Goal: Task Accomplishment & Management: Use online tool/utility

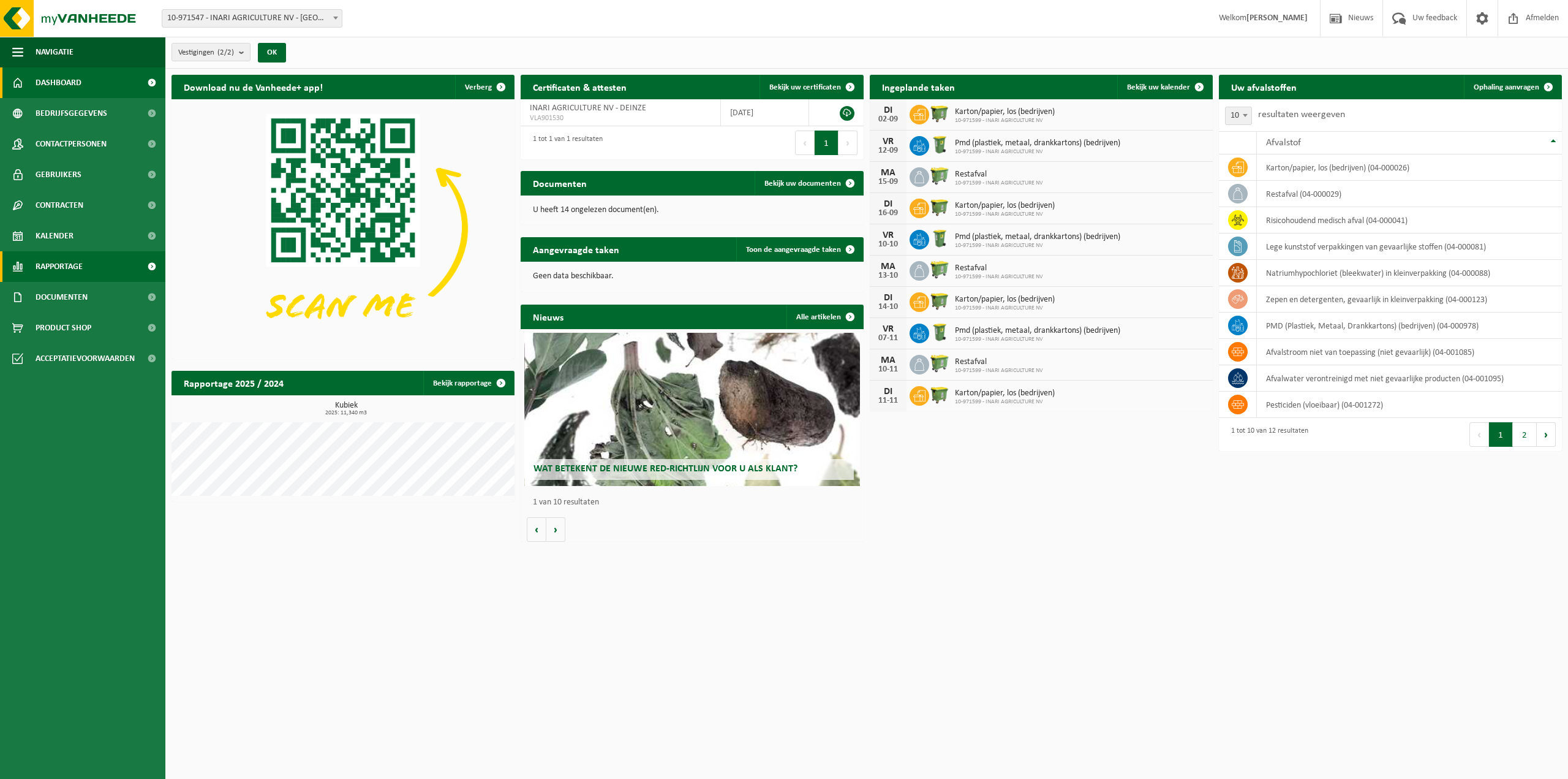
click at [89, 268] on link "Rapportage" at bounding box center [83, 266] width 165 height 31
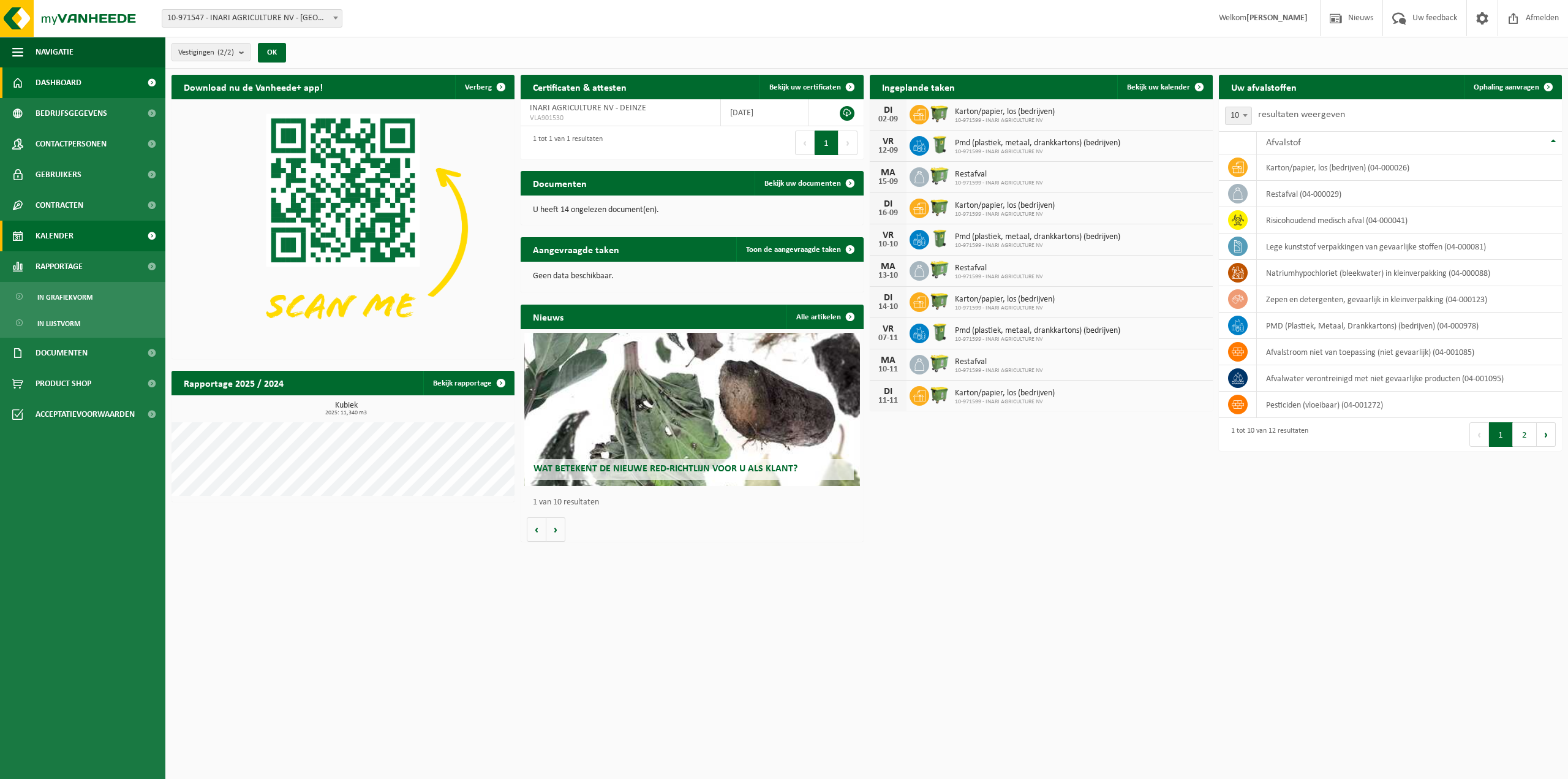
click at [85, 239] on link "Kalender" at bounding box center [83, 236] width 165 height 31
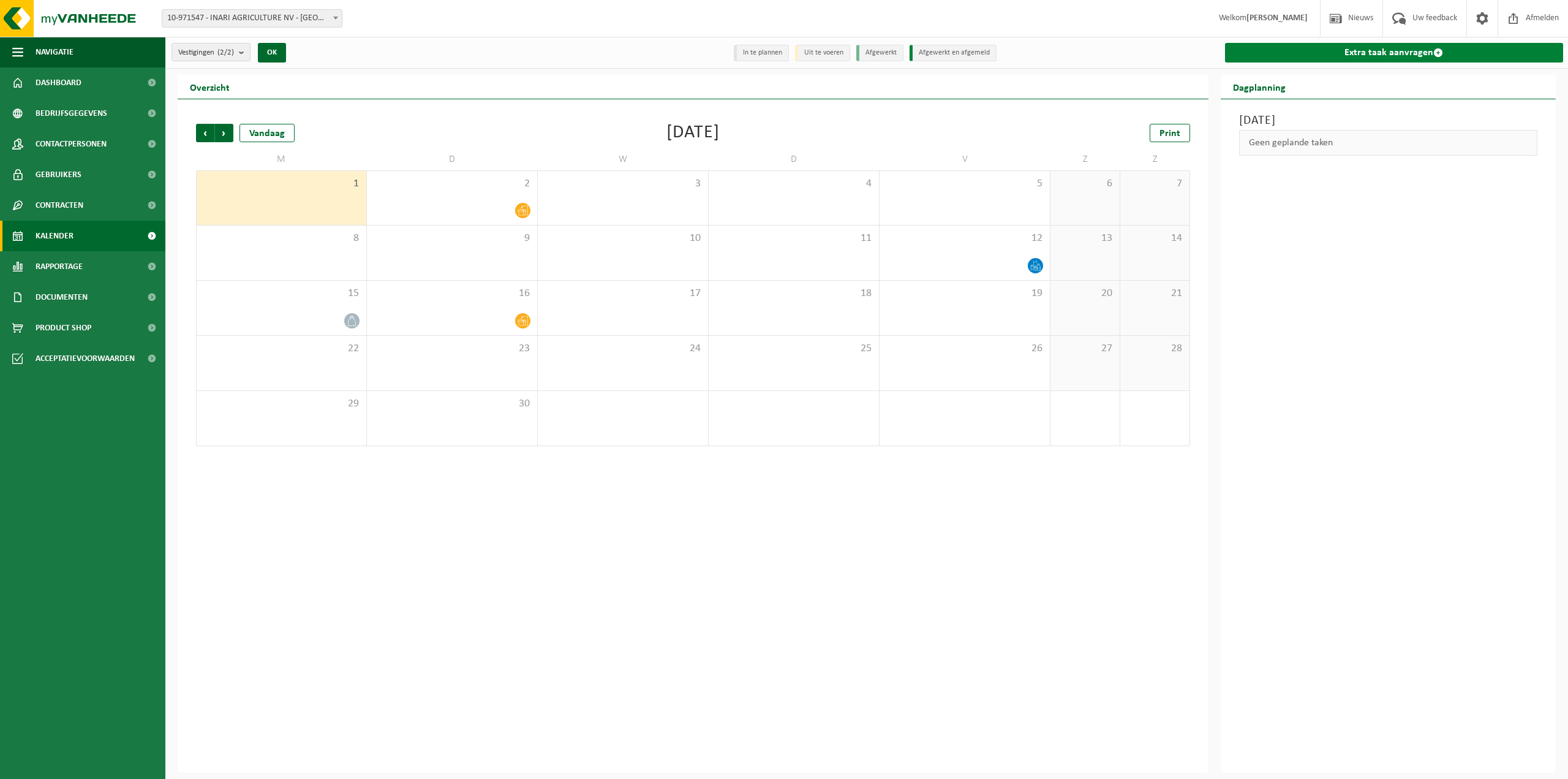
click at [1345, 53] on link "Extra taak aanvragen" at bounding box center [1394, 53] width 339 height 20
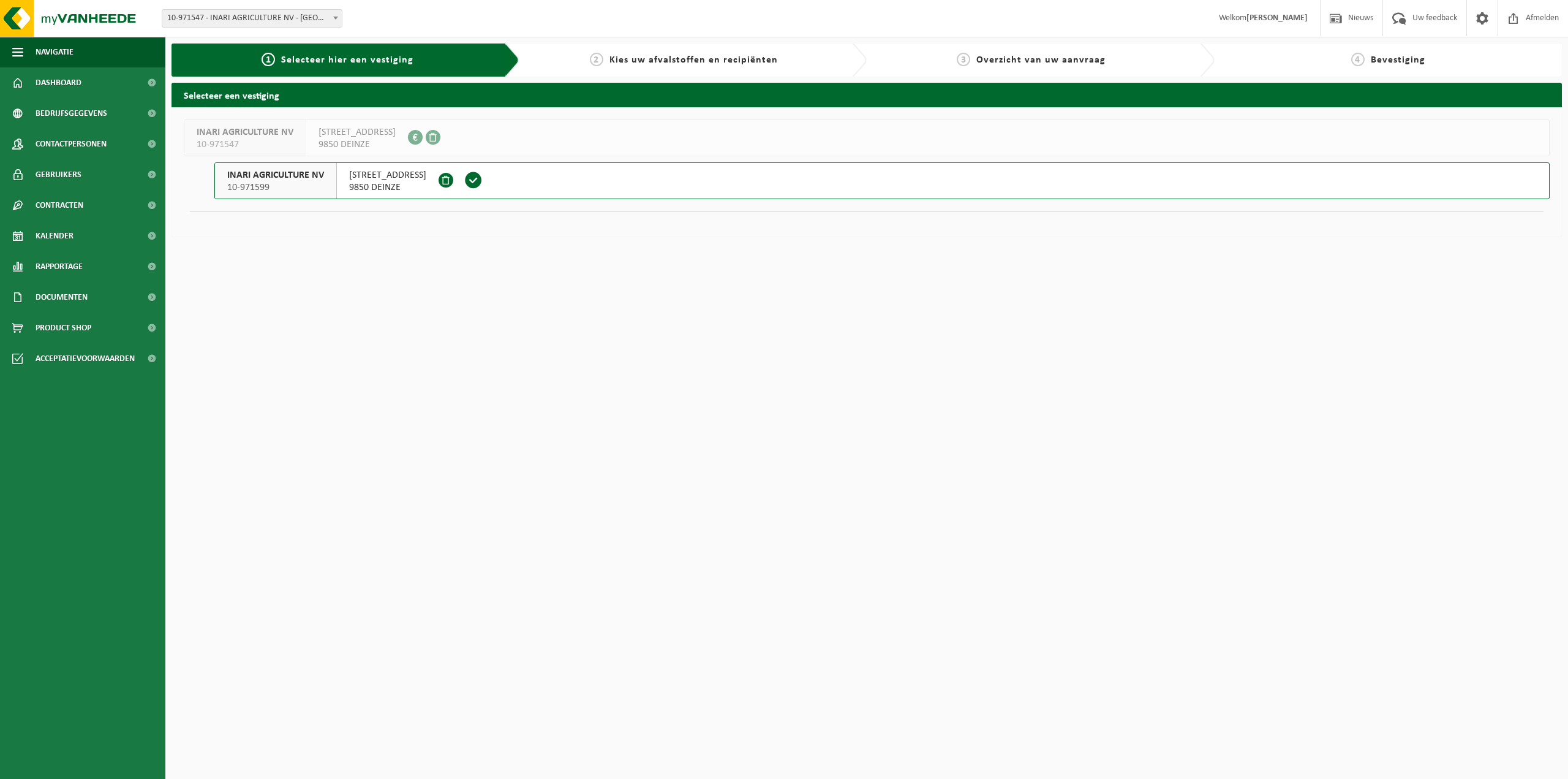
click at [372, 191] on span "9850 DEINZE" at bounding box center [388, 188] width 77 height 13
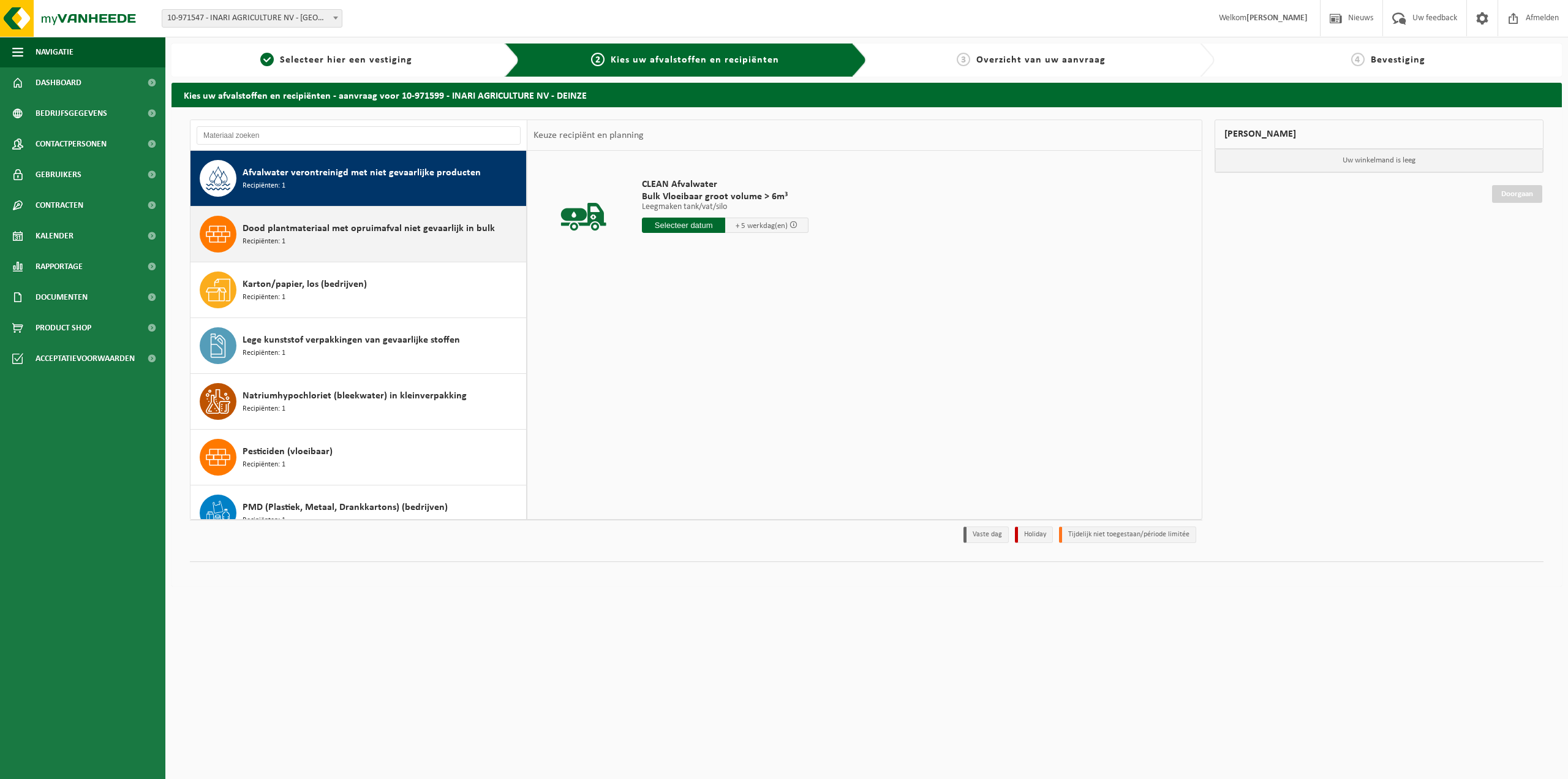
click at [355, 239] on div "Dood plantmateriaal met opruimafval niet gevaarlijk in bulk Recipiënten: 1" at bounding box center [383, 234] width 281 height 37
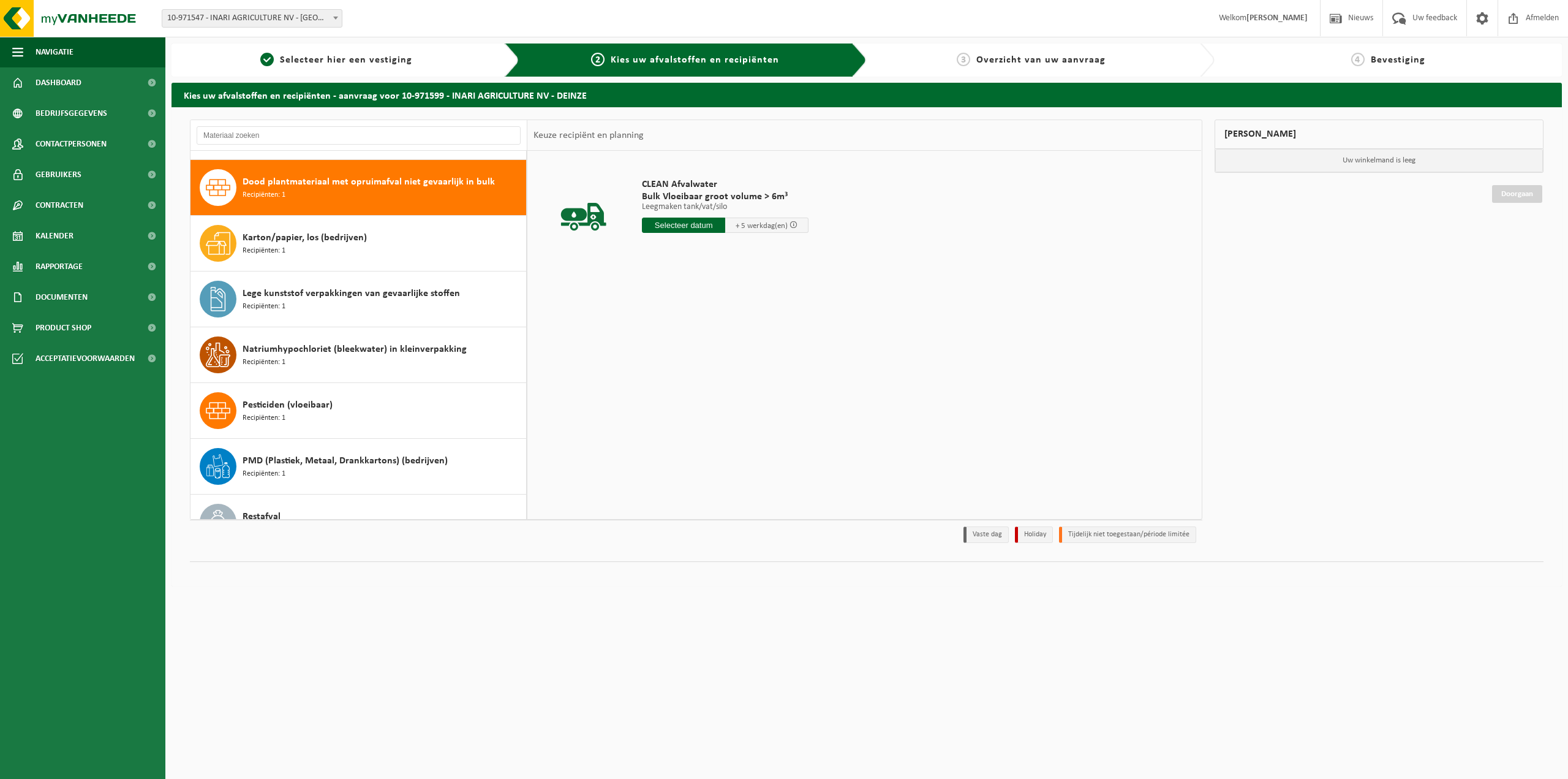
scroll to position [55, 0]
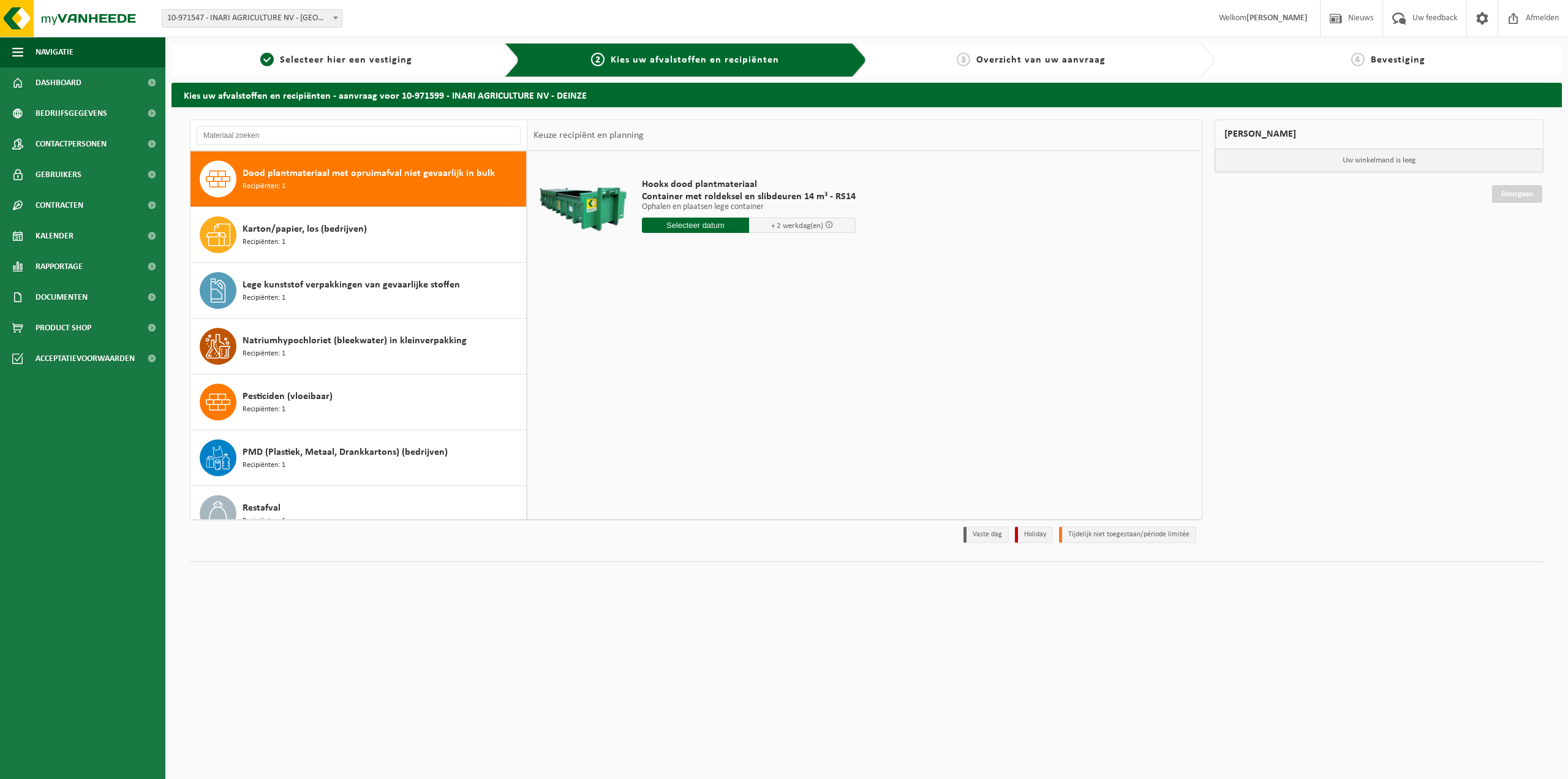
click at [670, 221] on input "text" at bounding box center [695, 225] width 107 height 15
click at [664, 459] on div "Hookx dood plantmateriaal Container met roldeksel en slibdeuren 14 m³ - RS14 Op…" at bounding box center [864, 335] width 673 height 368
click at [93, 91] on link "Dashboard" at bounding box center [83, 83] width 165 height 31
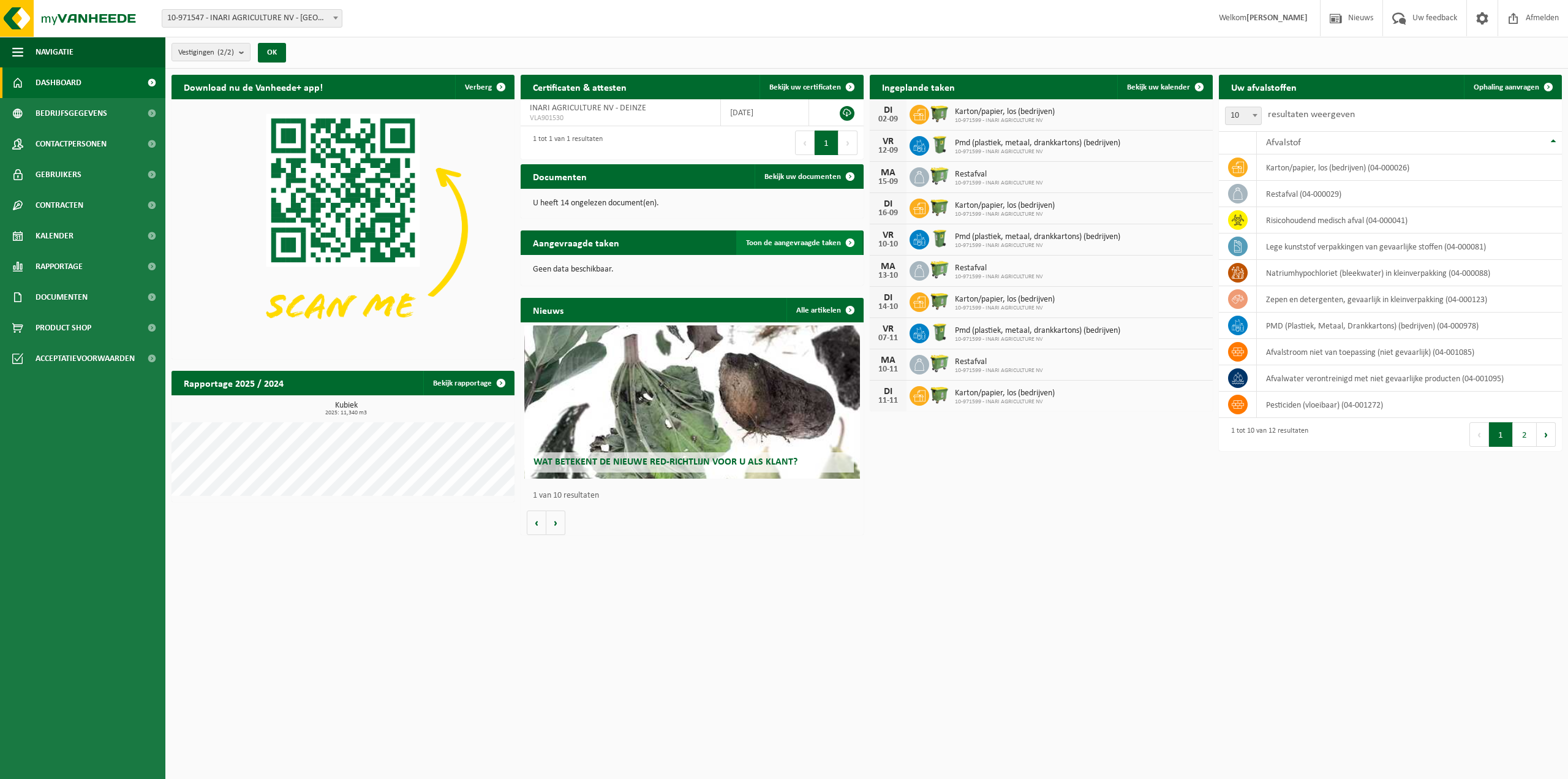
click at [850, 242] on span at bounding box center [850, 242] width 24 height 24
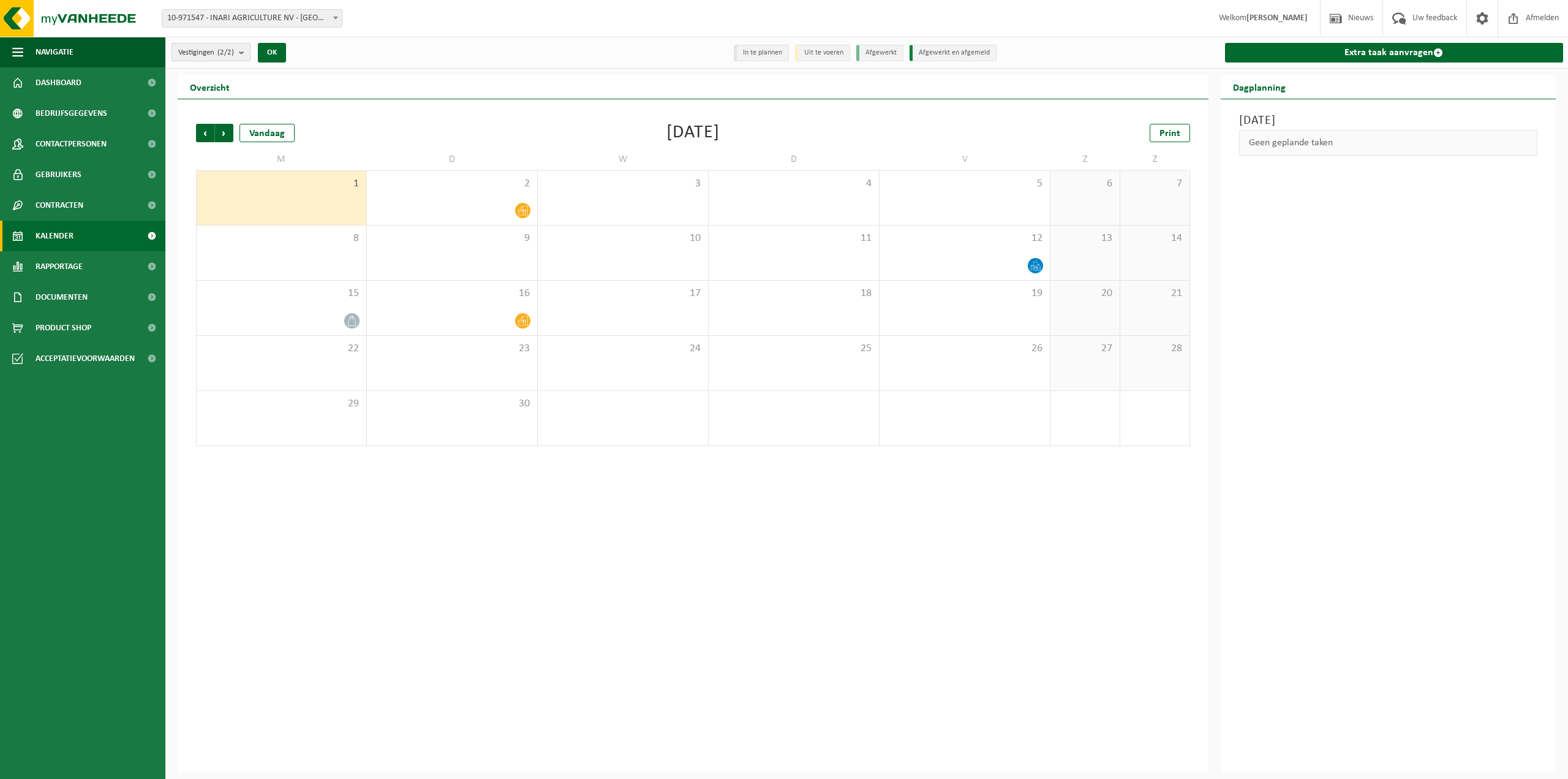
click at [243, 51] on b "submit" at bounding box center [245, 51] width 11 height 17
click at [243, 51] on b "submit" at bounding box center [245, 52] width 11 height 18
